Goal: Task Accomplishment & Management: Use online tool/utility

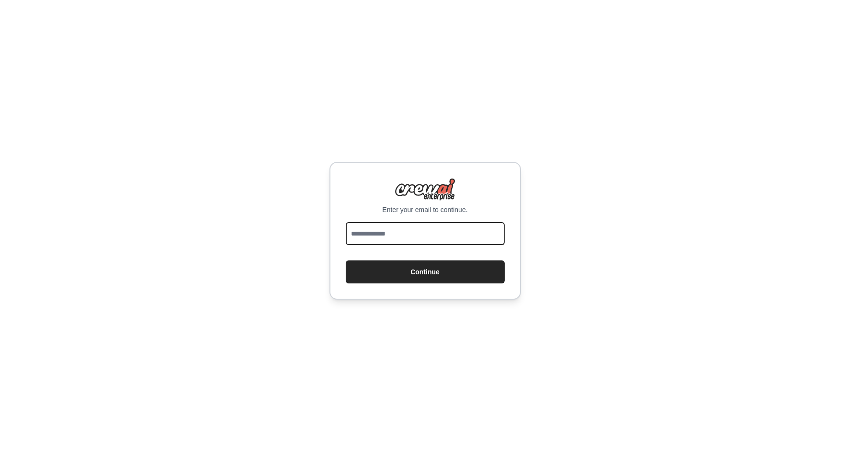
click at [402, 239] on input "email" at bounding box center [425, 233] width 159 height 23
type input "**********"
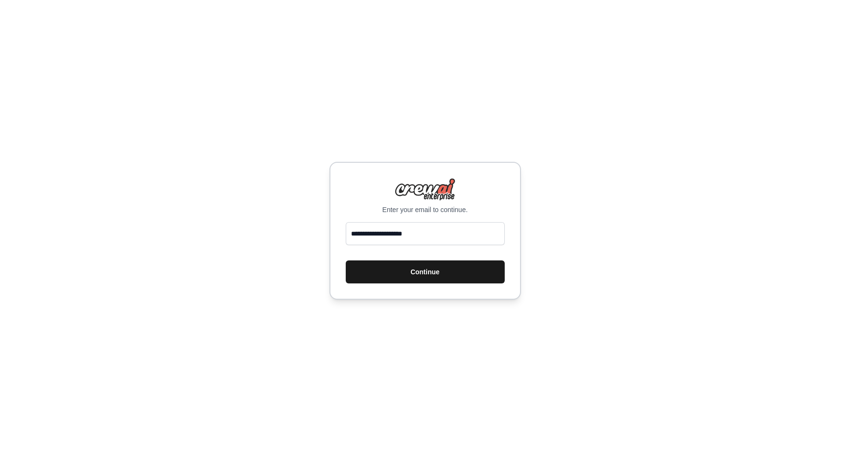
click at [397, 273] on button "Continue" at bounding box center [425, 271] width 159 height 23
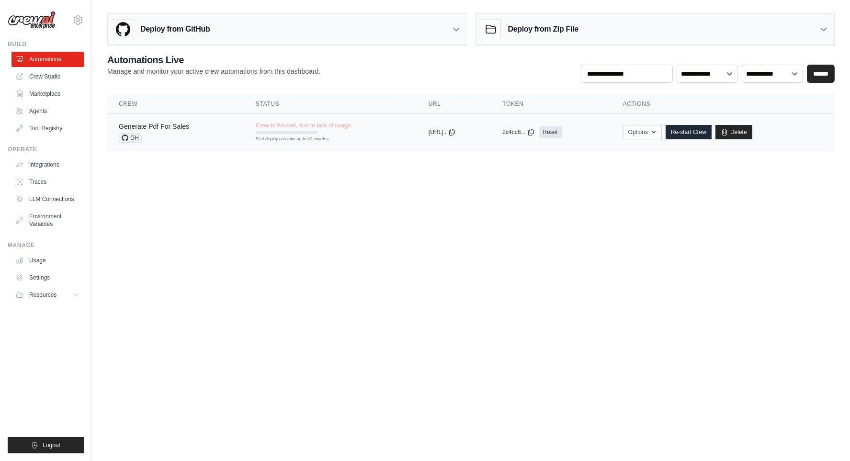
click at [174, 123] on link "Generate Pdf For Sales" at bounding box center [154, 127] width 70 height 8
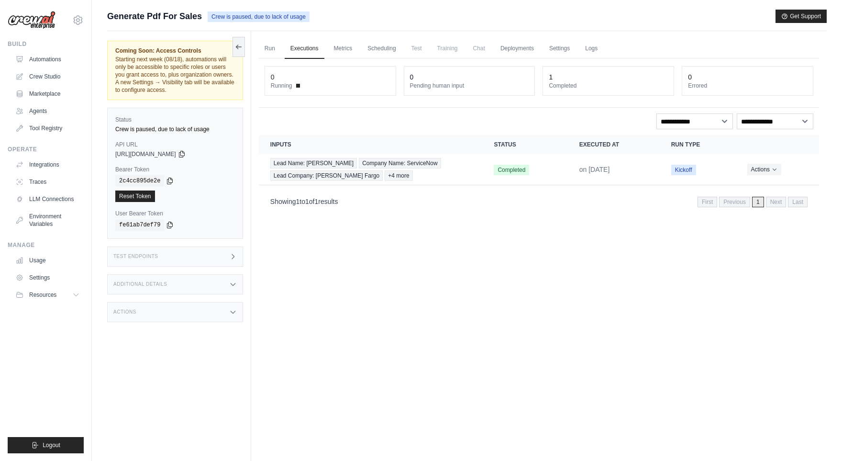
click at [356, 140] on th "Inputs" at bounding box center [371, 144] width 224 height 19
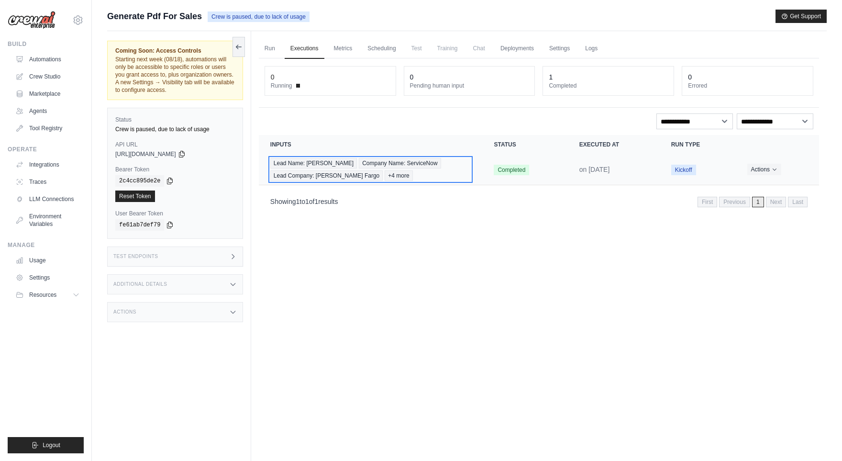
click at [439, 176] on div "Lead Name: Johnny Money Company Name: ServiceNow Lead Company: Wells Fargo +4 m…" at bounding box center [370, 169] width 201 height 23
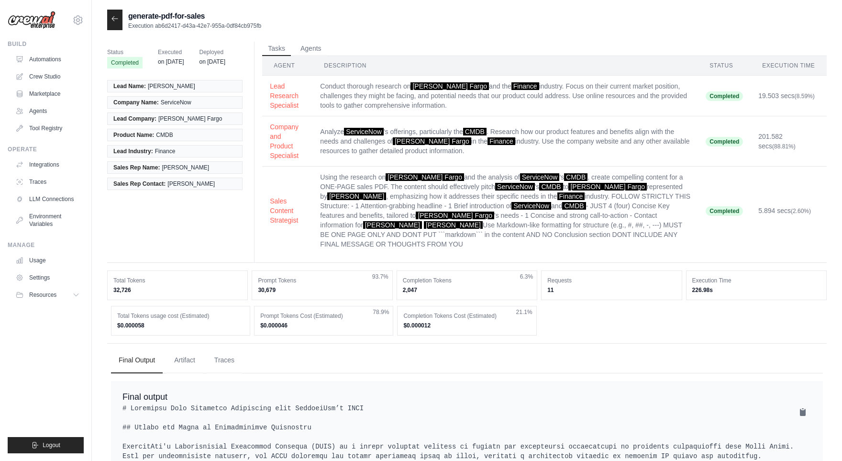
click at [370, 179] on td "Using the research on [PERSON_NAME] Fargo and the analysis of ServiceNow 's CMD…" at bounding box center [506, 211] width 386 height 89
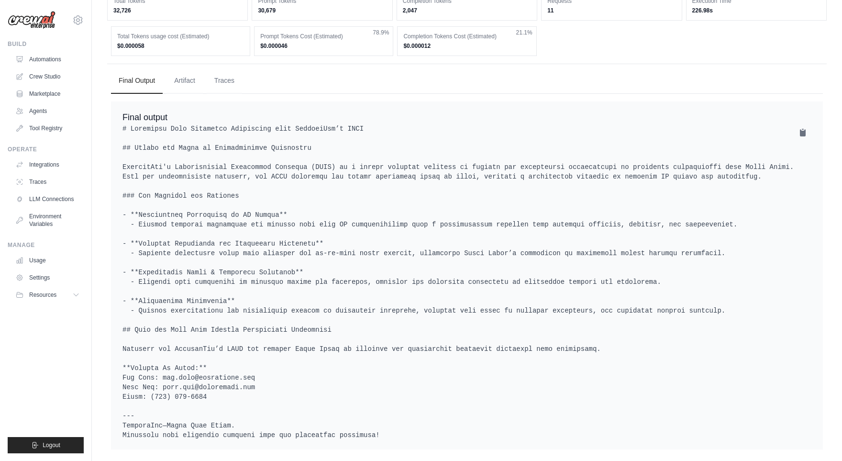
scroll to position [280, 0]
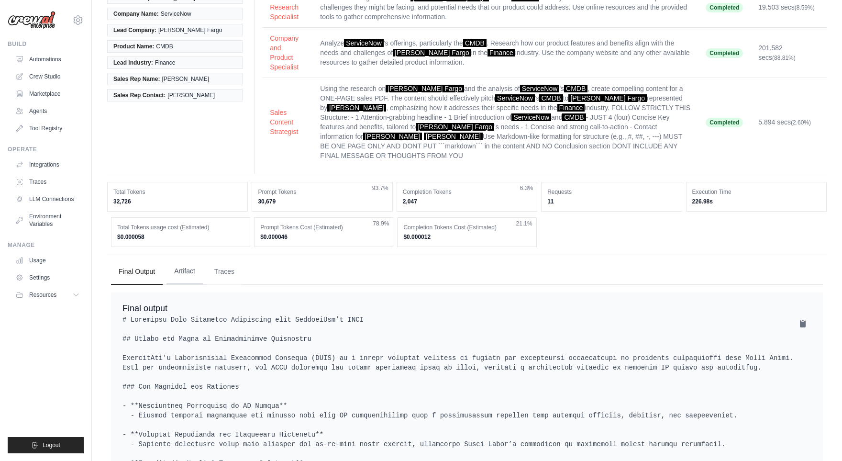
click at [186, 265] on button "Artifact" at bounding box center [185, 271] width 36 height 26
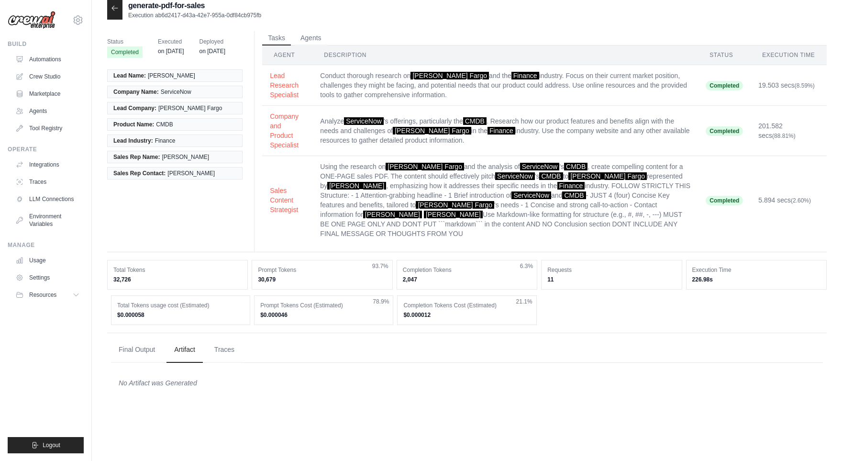
scroll to position [0, 0]
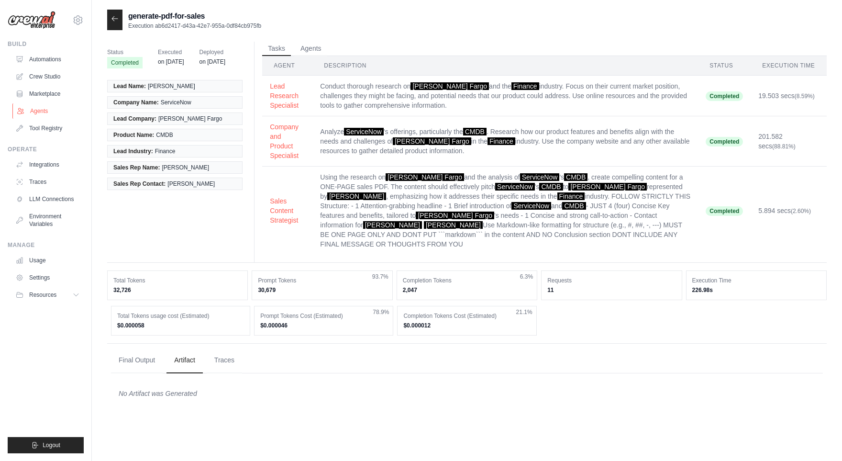
click at [34, 109] on link "Agents" at bounding box center [48, 110] width 72 height 15
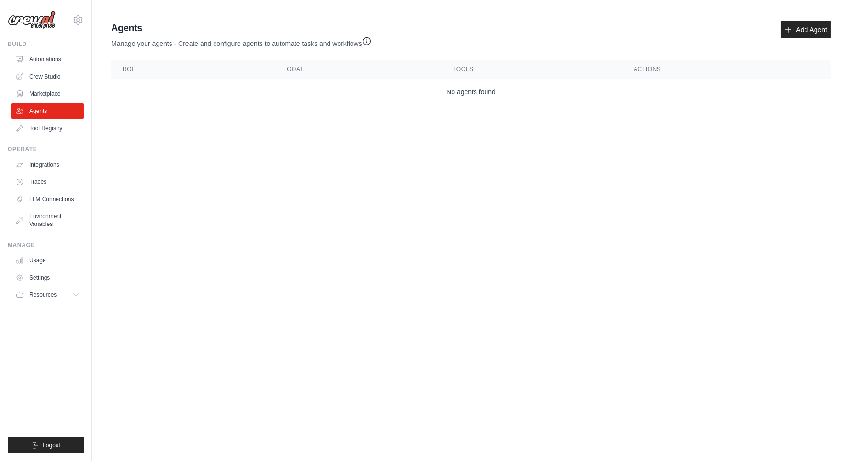
click at [374, 154] on body "jasonbenzin@gmail.com Settings Build Automations Crew Studio" at bounding box center [425, 230] width 850 height 461
click at [806, 27] on link "Add Agent" at bounding box center [805, 29] width 50 height 17
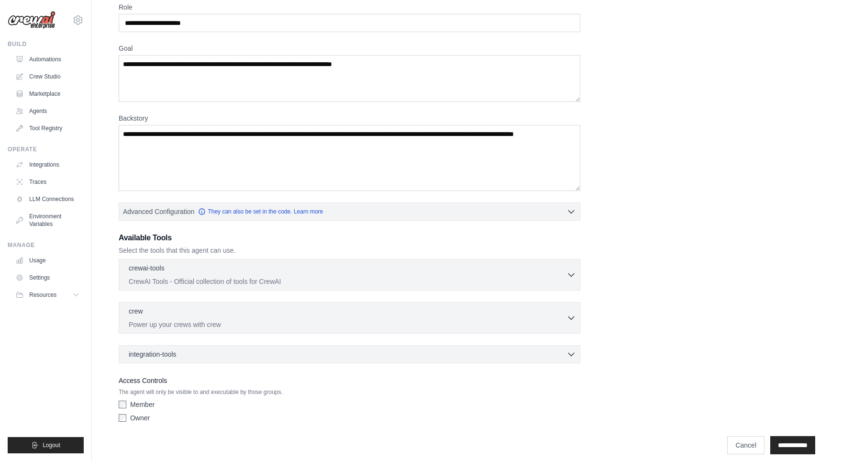
scroll to position [48, 0]
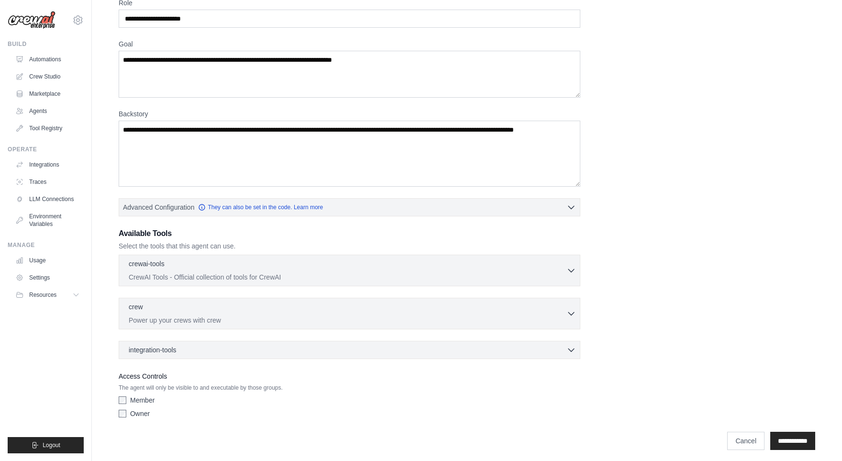
click at [336, 353] on div "integration-tools 0 selected Box Save files to Box Gmail" at bounding box center [350, 350] width 462 height 18
click at [319, 348] on div "integration-tools 0 selected" at bounding box center [352, 350] width 447 height 10
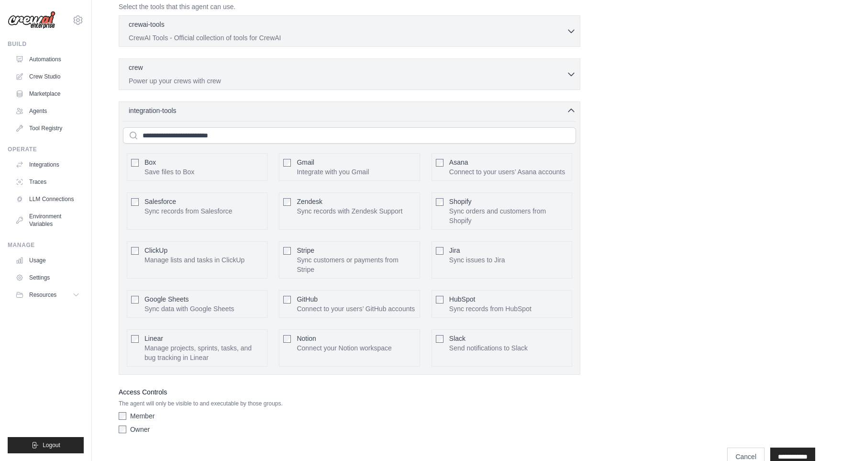
scroll to position [301, 0]
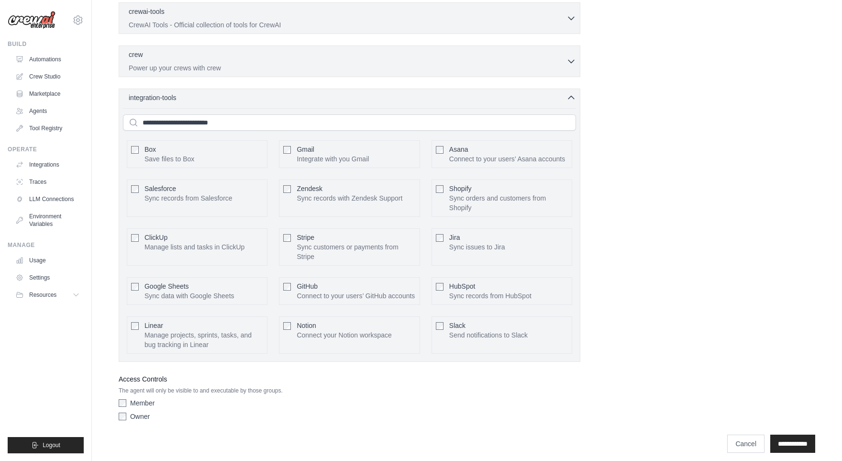
click at [238, 387] on p "The agent will only be visible to and executable by those groups." at bounding box center [350, 391] width 462 height 8
click at [134, 392] on div "Access Controls The agent will only be visible to and executable by those group…" at bounding box center [350, 399] width 462 height 52
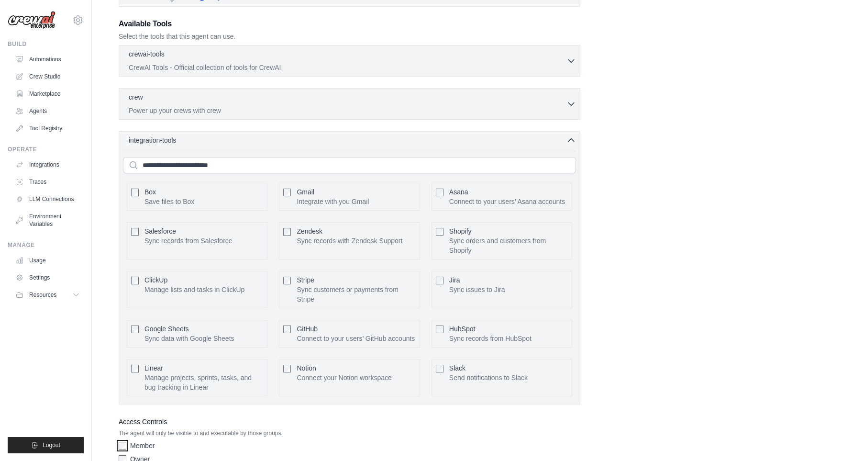
scroll to position [157, 0]
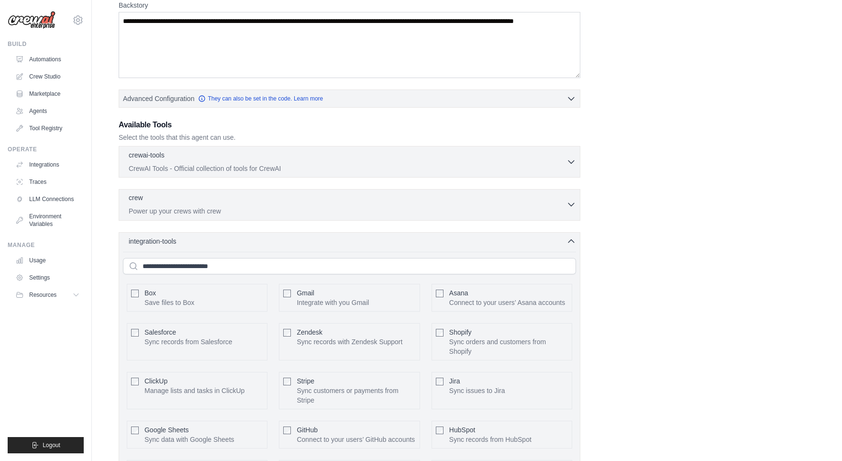
click at [570, 205] on icon "button" at bounding box center [572, 205] width 10 height 10
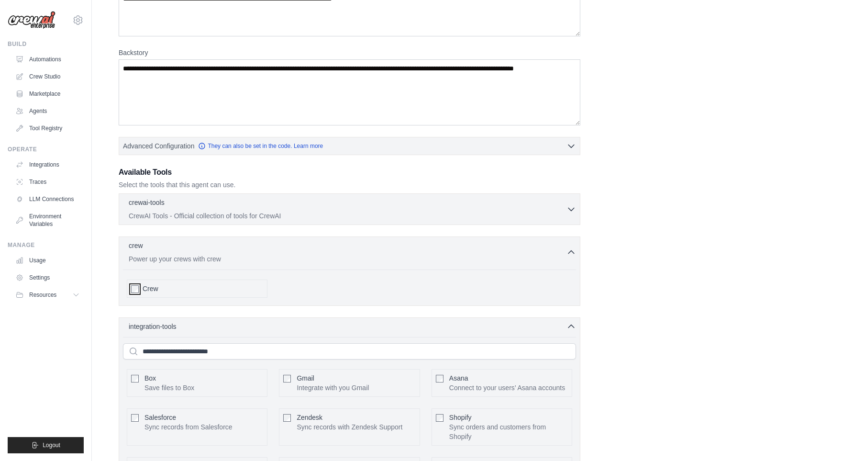
scroll to position [109, 0]
click at [281, 206] on div "crewai-tools 0 selected" at bounding box center [348, 203] width 438 height 11
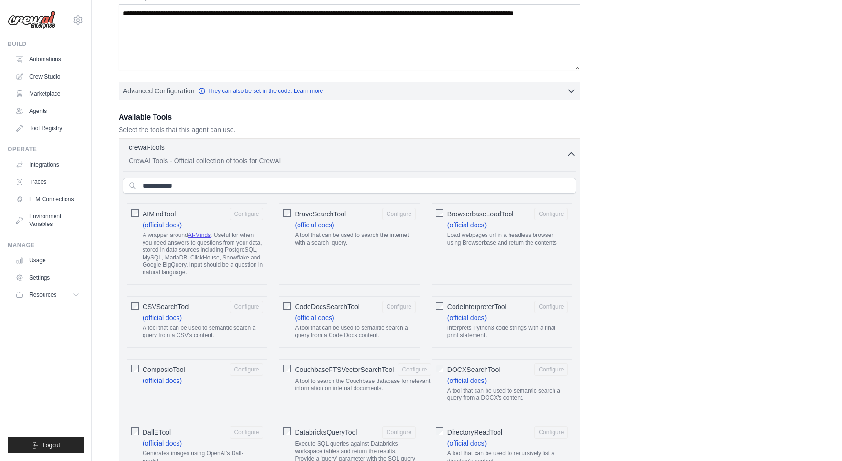
scroll to position [157, 0]
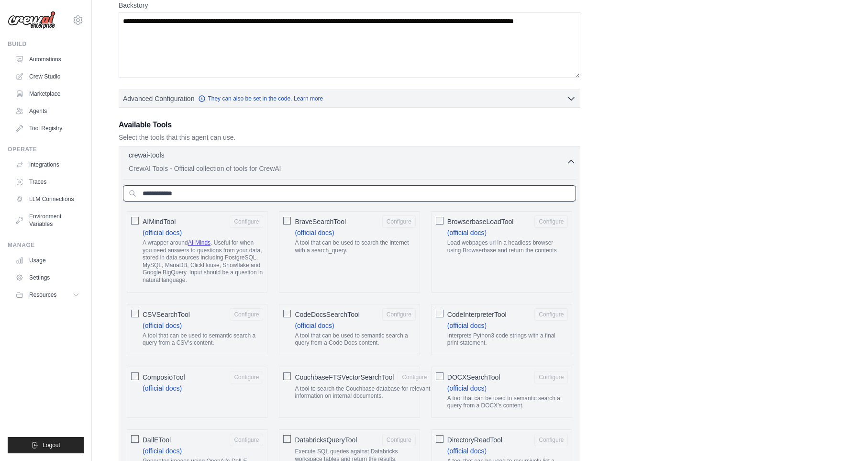
click at [487, 198] on input "text" at bounding box center [349, 193] width 453 height 16
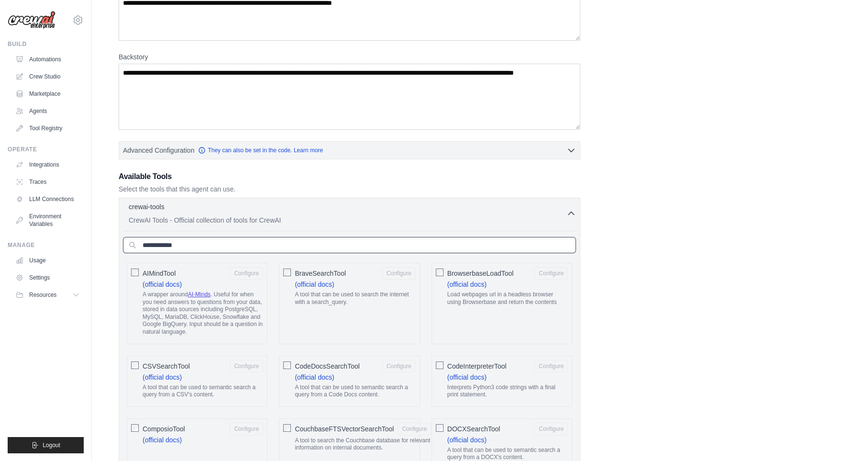
scroll to position [0, 0]
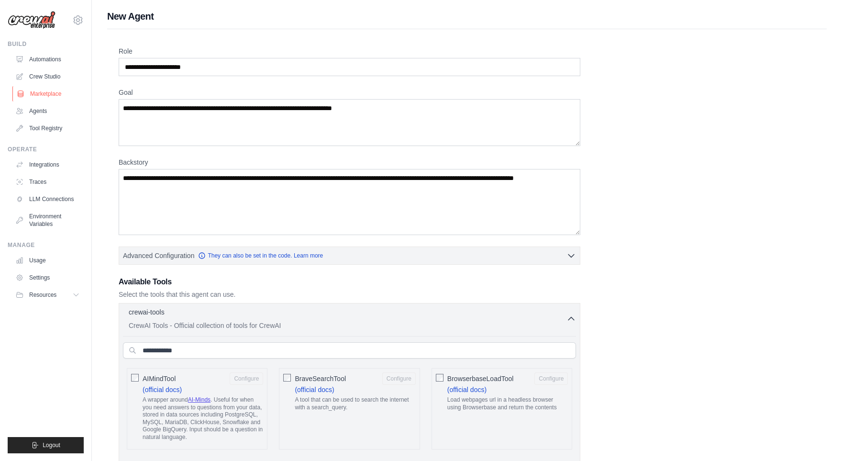
click at [48, 91] on link "Marketplace" at bounding box center [48, 93] width 72 height 15
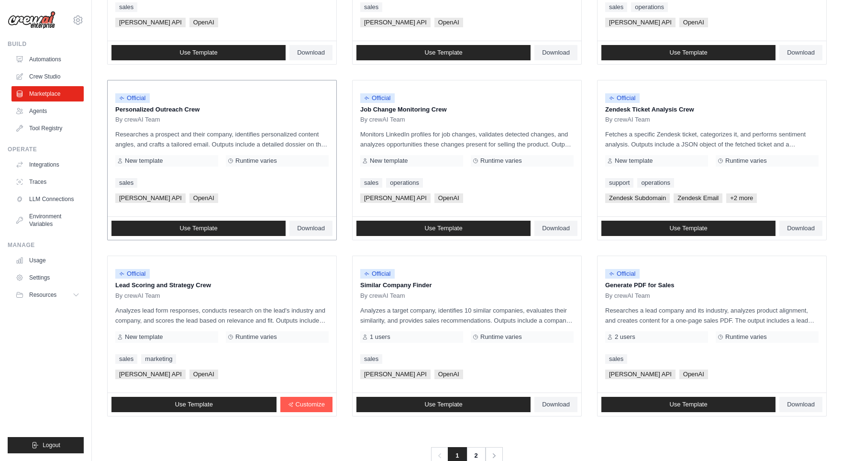
scroll to position [422, 0]
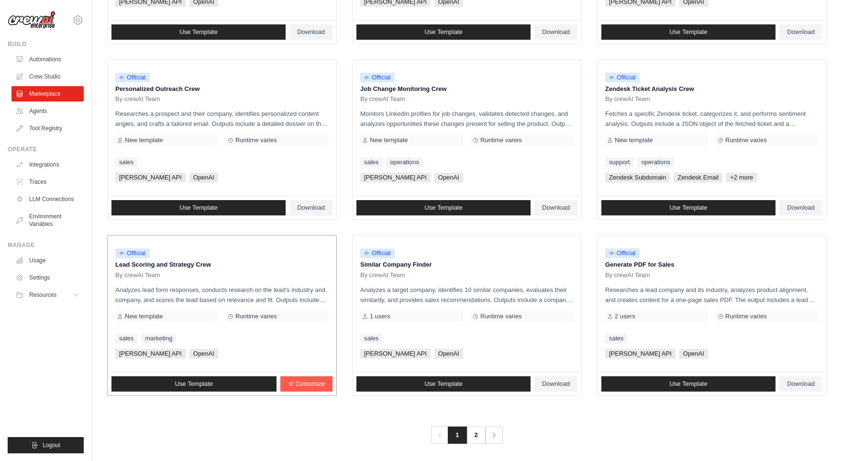
click at [175, 294] on p "Analyzes lead form responses, conducts research on the lead's industry and comp…" at bounding box center [221, 295] width 213 height 20
click at [173, 385] on link "Use Template" at bounding box center [194, 383] width 165 height 15
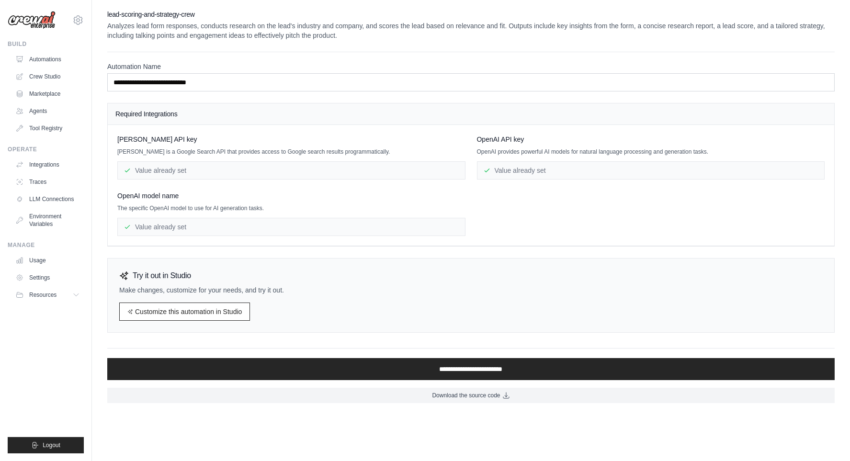
click at [166, 174] on div "Value already set" at bounding box center [291, 170] width 348 height 18
click at [216, 310] on link "Customize this automation in Studio" at bounding box center [184, 311] width 131 height 18
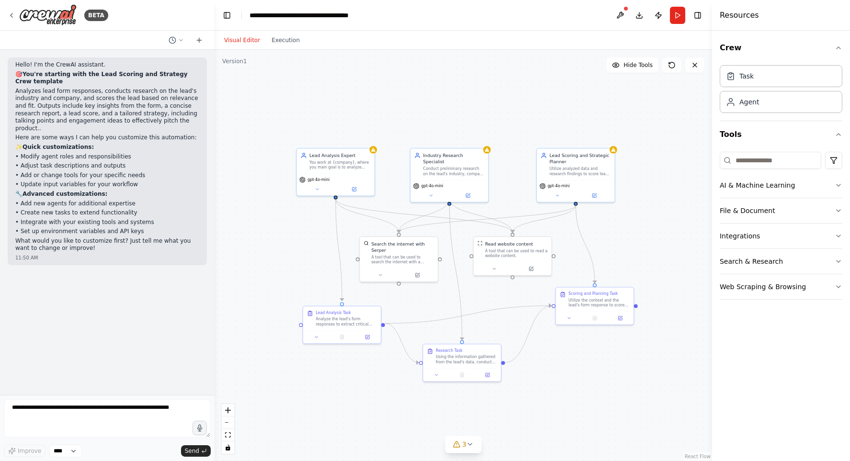
drag, startPoint x: 245, startPoint y: 268, endPoint x: 320, endPoint y: 262, distance: 74.8
click at [320, 262] on div ".deletable-edge-delete-btn { width: 20px; height: 20px; border: 0px solid #ffff…" at bounding box center [462, 255] width 497 height 411
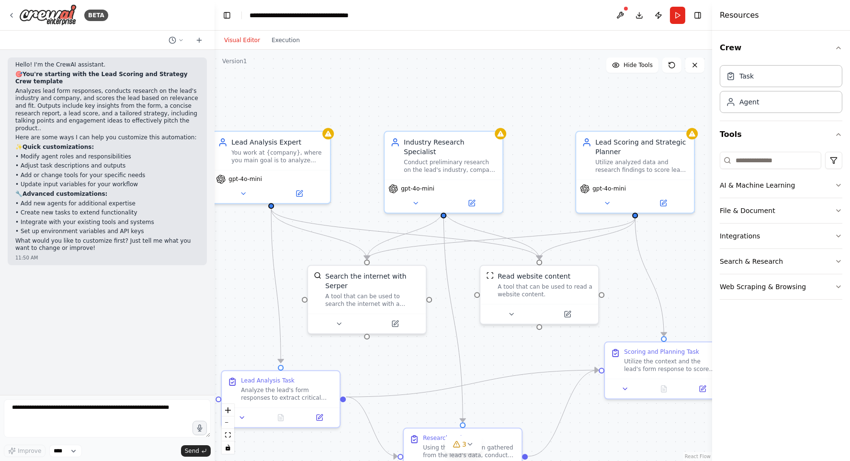
drag, startPoint x: 316, startPoint y: 207, endPoint x: 264, endPoint y: 277, distance: 87.6
click at [264, 277] on div ".deletable-edge-delete-btn { width: 20px; height: 20px; border: 0px solid #ffff…" at bounding box center [462, 255] width 497 height 411
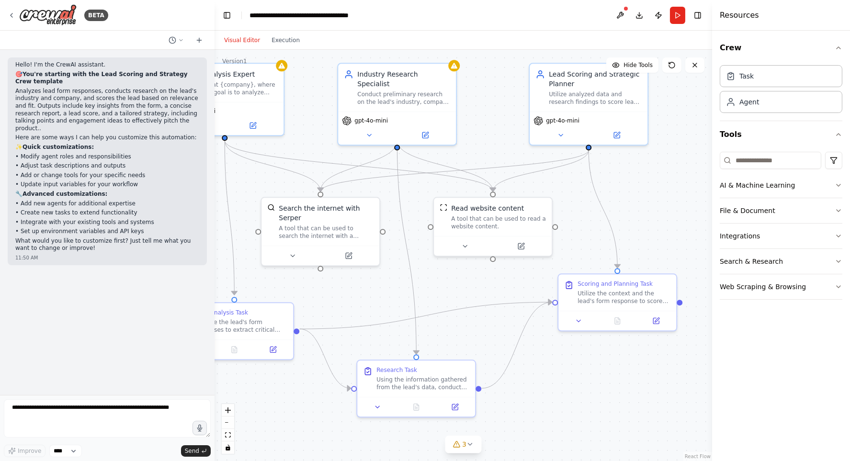
drag, startPoint x: 299, startPoint y: 116, endPoint x: 421, endPoint y: 188, distance: 141.8
click at [249, 46] on div "Visual Editor Execution Version 1 Hide Tools .deletable-edge-delete-btn { width…" at bounding box center [462, 246] width 497 height 430
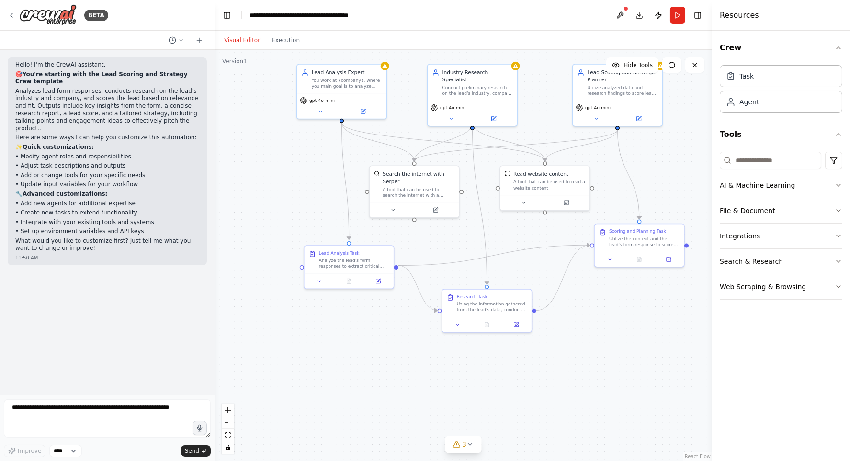
drag, startPoint x: 552, startPoint y: 365, endPoint x: 594, endPoint y: 328, distance: 55.3
click at [594, 328] on div ".deletable-edge-delete-btn { width: 20px; height: 20px; border: 0px solid #ffff…" at bounding box center [462, 255] width 497 height 411
click at [753, 110] on div "Agent" at bounding box center [780, 101] width 123 height 22
click at [737, 76] on div "Task" at bounding box center [740, 76] width 28 height 10
click at [750, 235] on button "Integrations" at bounding box center [780, 236] width 123 height 25
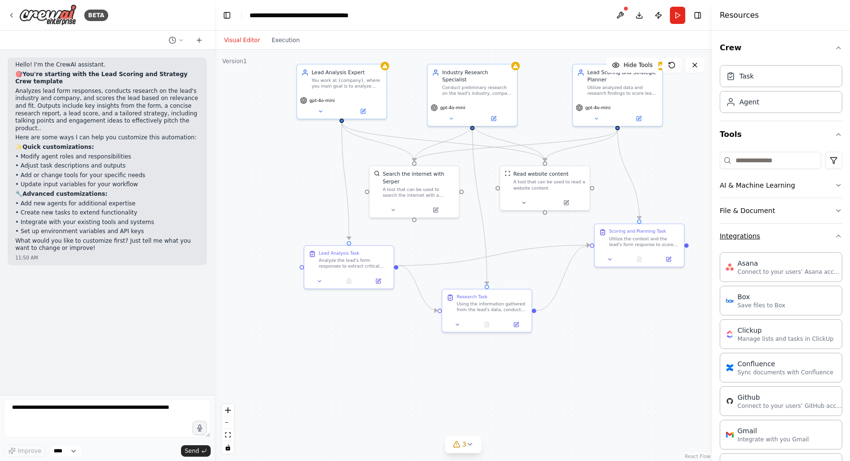
click at [761, 239] on button "Integrations" at bounding box center [780, 236] width 123 height 25
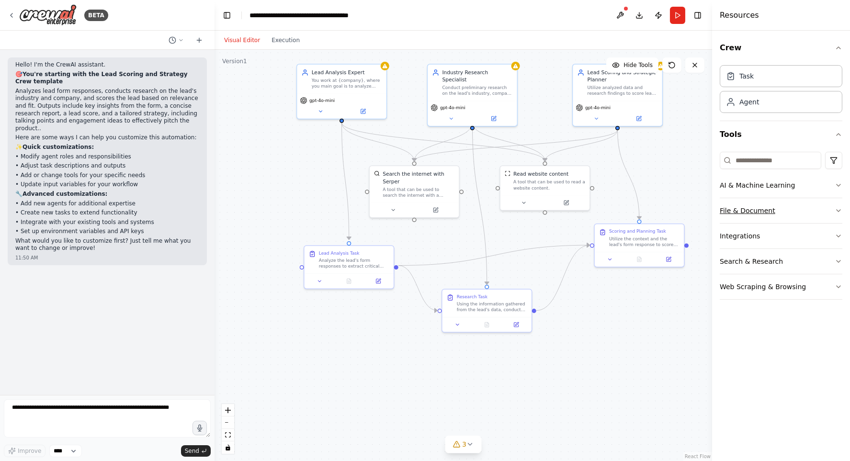
click at [757, 211] on button "File & Document" at bounding box center [780, 210] width 123 height 25
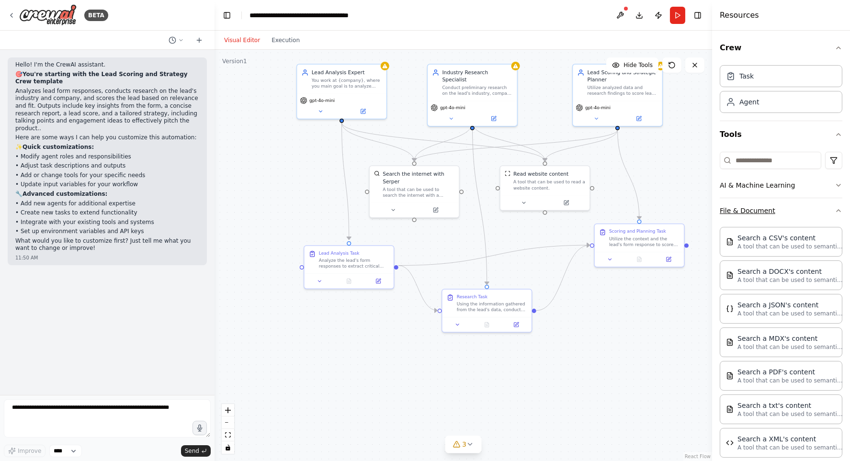
click at [757, 211] on button "File & Document" at bounding box center [780, 210] width 123 height 25
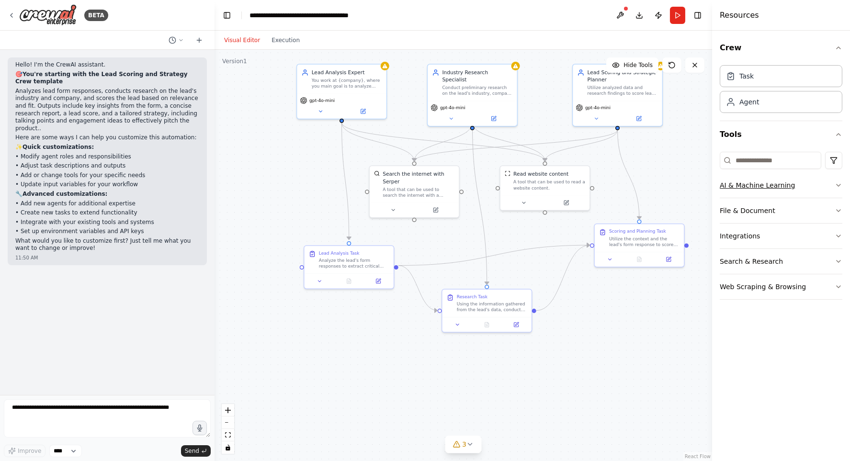
click at [755, 177] on button "AI & Machine Learning" at bounding box center [780, 185] width 123 height 25
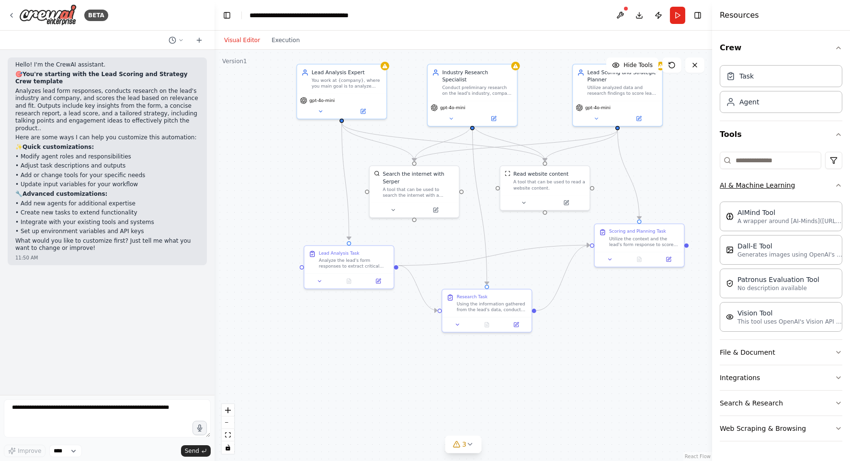
click at [755, 177] on button "AI & Machine Learning" at bounding box center [780, 185] width 123 height 25
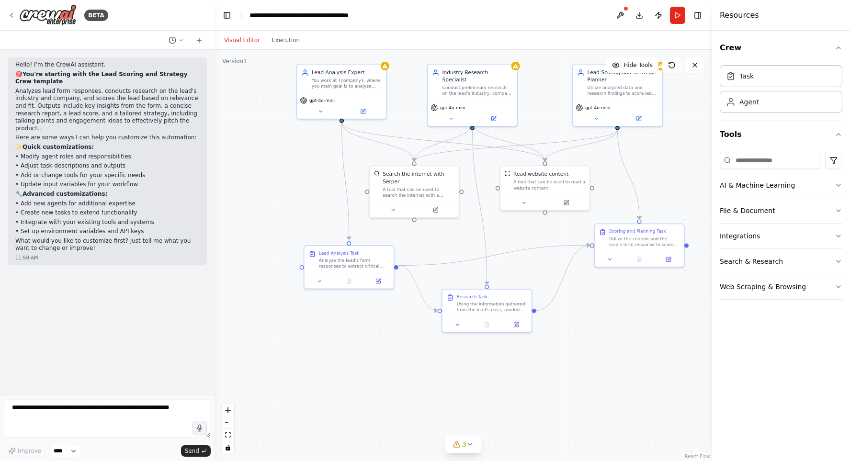
drag, startPoint x: 276, startPoint y: 197, endPoint x: 274, endPoint y: 252, distance: 55.1
drag, startPoint x: 274, startPoint y: 252, endPoint x: 275, endPoint y: 211, distance: 40.7
click at [275, 211] on div ".deletable-edge-delete-btn { width: 20px; height: 20px; border: 0px solid #ffff…" at bounding box center [462, 255] width 497 height 411
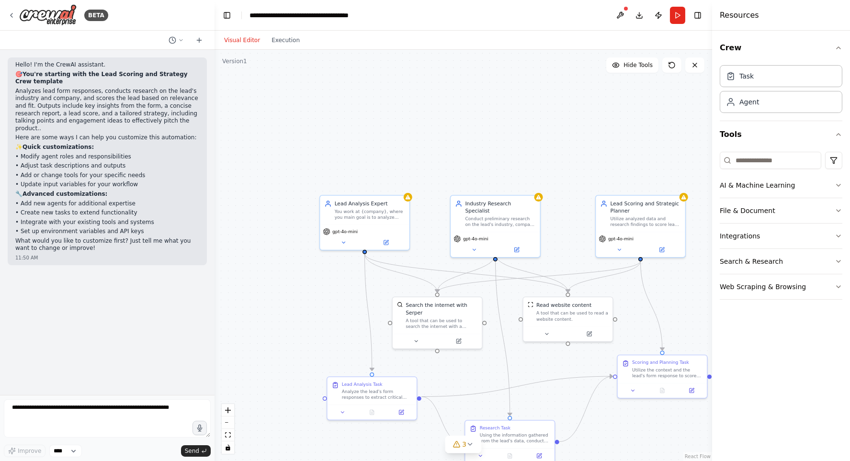
drag, startPoint x: 279, startPoint y: 196, endPoint x: 299, endPoint y: 318, distance: 124.1
click at [300, 318] on div ".deletable-edge-delete-btn { width: 20px; height: 20px; border: 0px solid #ffff…" at bounding box center [462, 255] width 497 height 411
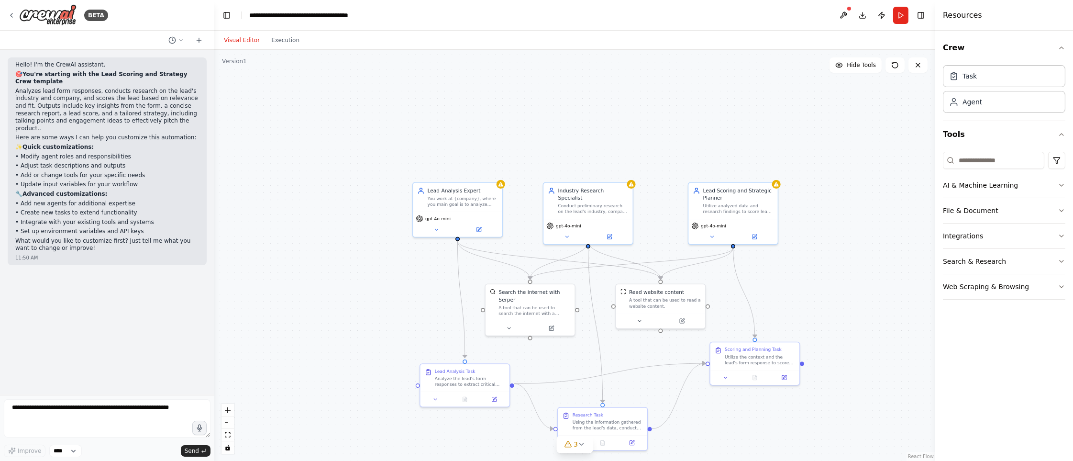
drag, startPoint x: 277, startPoint y: 283, endPoint x: 310, endPoint y: 256, distance: 42.2
click at [324, 262] on div ".deletable-edge-delete-btn { width: 20px; height: 20px; border: 0px solid #ffff…" at bounding box center [574, 255] width 721 height 411
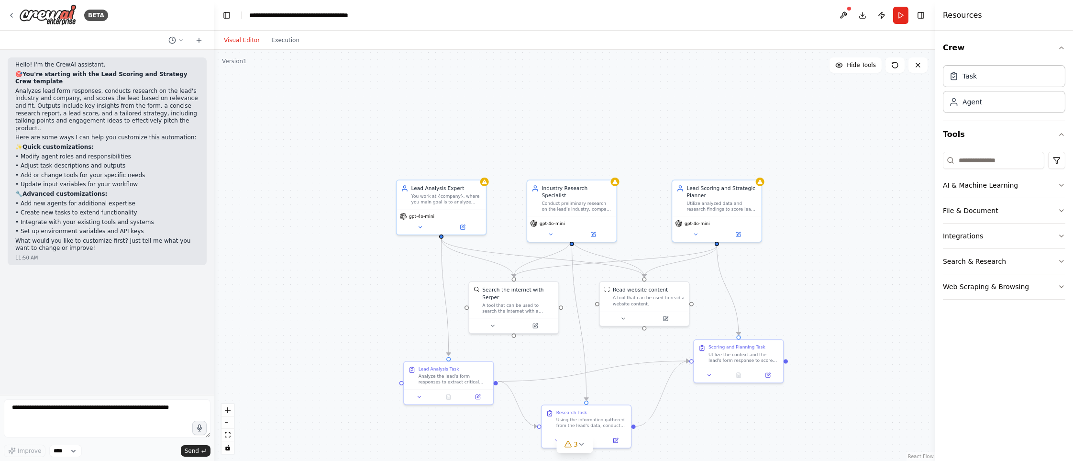
drag, startPoint x: 319, startPoint y: 128, endPoint x: 299, endPoint y: 103, distance: 32.3
click at [310, 120] on div ".deletable-edge-delete-btn { width: 20px; height: 20px; border: 0px solid #ffff…" at bounding box center [574, 255] width 721 height 411
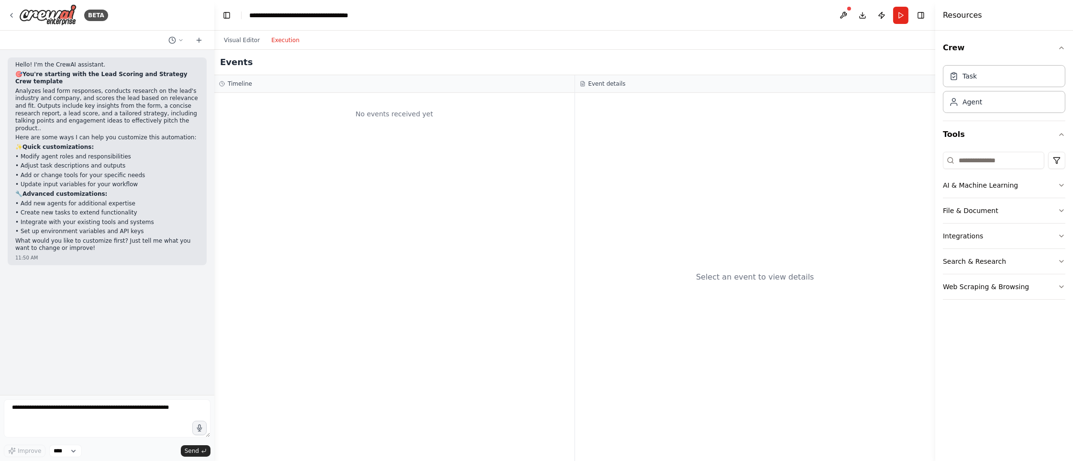
click at [275, 42] on button "Execution" at bounding box center [286, 39] width 40 height 11
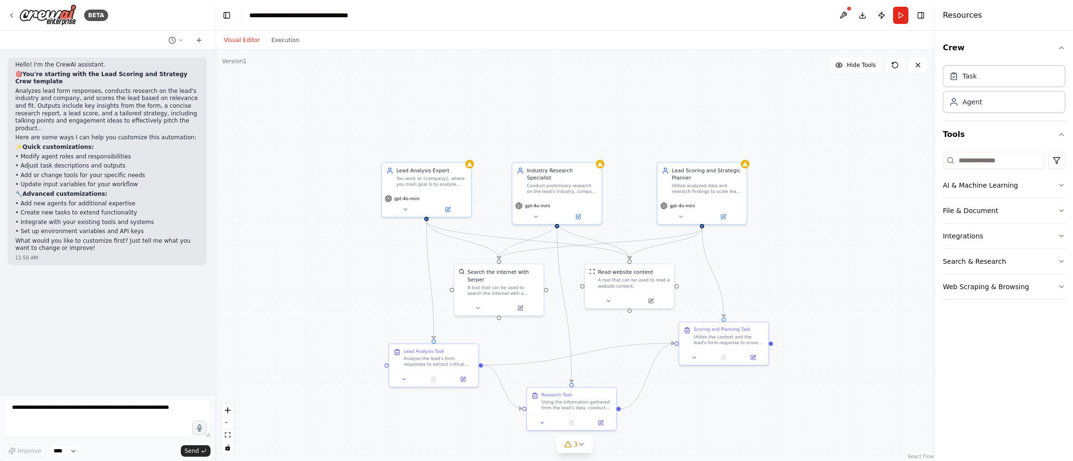
click at [237, 35] on button "Visual Editor" at bounding box center [241, 39] width 47 height 11
click at [843, 16] on button at bounding box center [843, 15] width 15 height 17
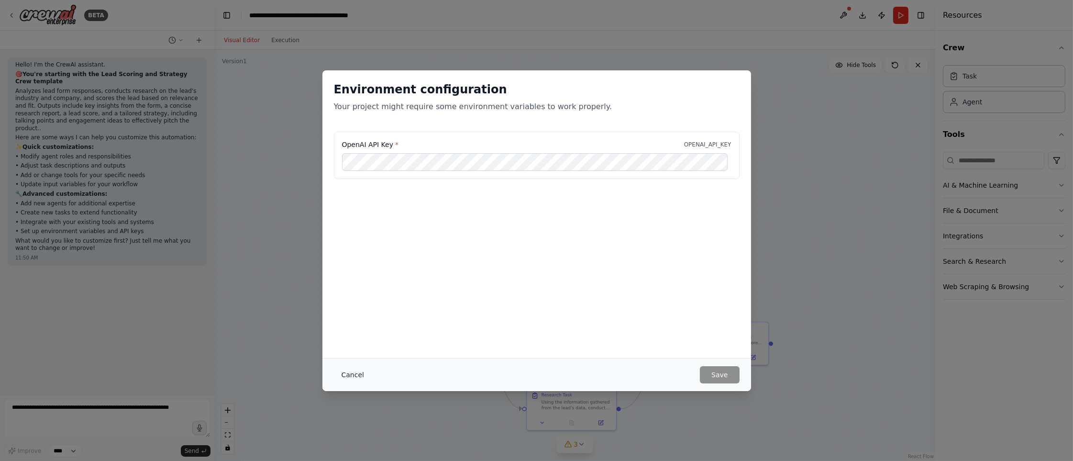
click at [351, 376] on button "Cancel" at bounding box center [353, 374] width 38 height 17
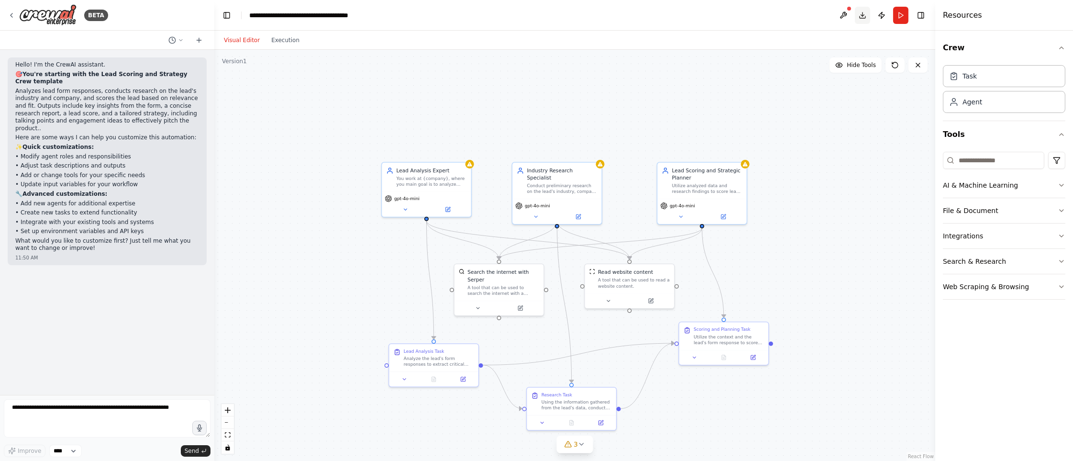
click at [849, 15] on button "Download" at bounding box center [862, 15] width 15 height 17
click at [357, 245] on div ".deletable-edge-delete-btn { width: 20px; height: 20px; border: 0px solid #ffff…" at bounding box center [574, 255] width 721 height 411
click at [577, 447] on span "3" at bounding box center [576, 444] width 4 height 10
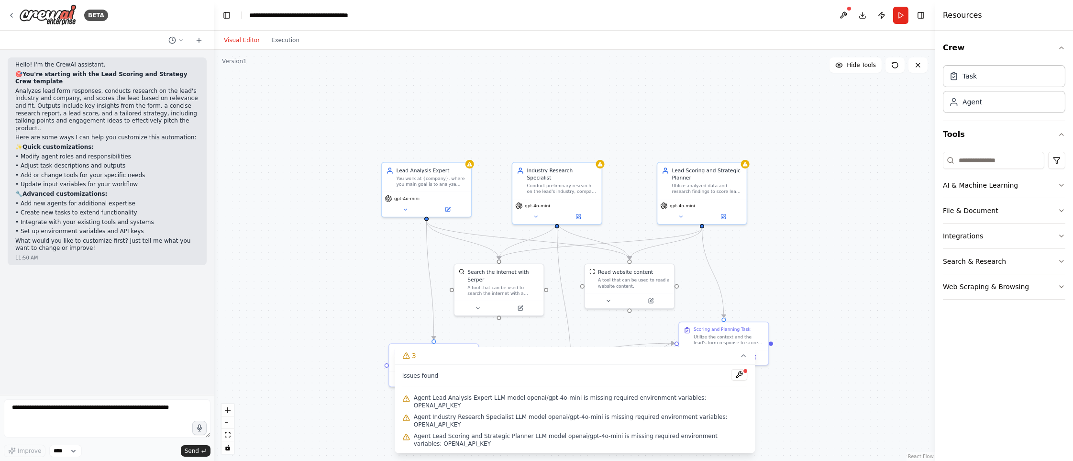
click at [329, 340] on div ".deletable-edge-delete-btn { width: 20px; height: 20px; border: 0px solid #ffff…" at bounding box center [574, 255] width 721 height 411
click at [316, 257] on div ".deletable-edge-delete-btn { width: 20px; height: 20px; border: 0px solid #ffff…" at bounding box center [574, 255] width 721 height 411
click at [742, 359] on icon at bounding box center [744, 356] width 8 height 8
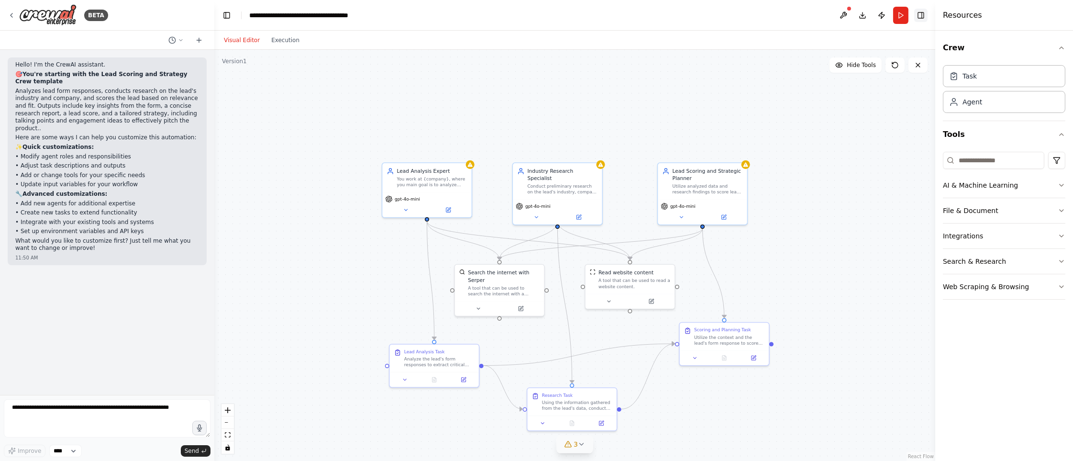
click at [849, 17] on button "Toggle Right Sidebar" at bounding box center [921, 15] width 13 height 13
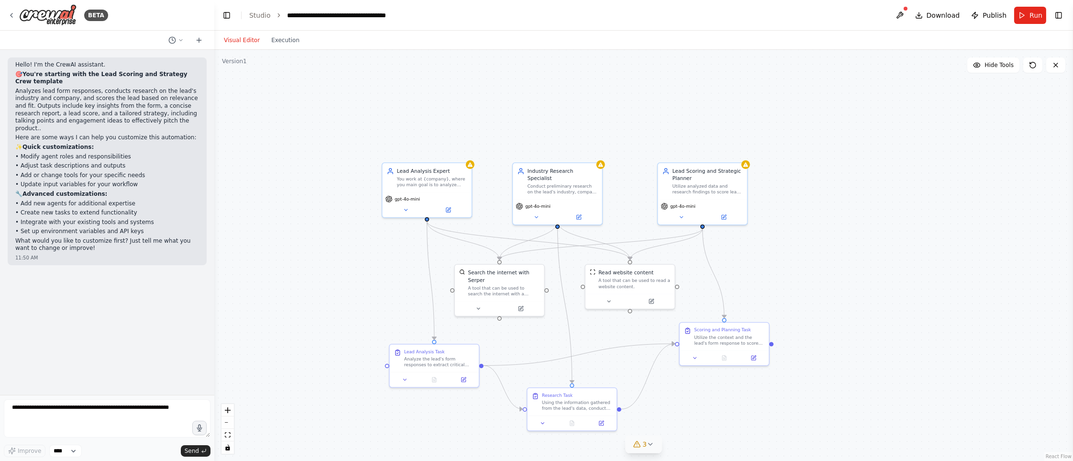
click at [849, 19] on header "**********" at bounding box center [643, 15] width 859 height 31
click at [849, 14] on button "Toggle Right Sidebar" at bounding box center [1058, 15] width 13 height 13
